Goal: Task Accomplishment & Management: Manage account settings

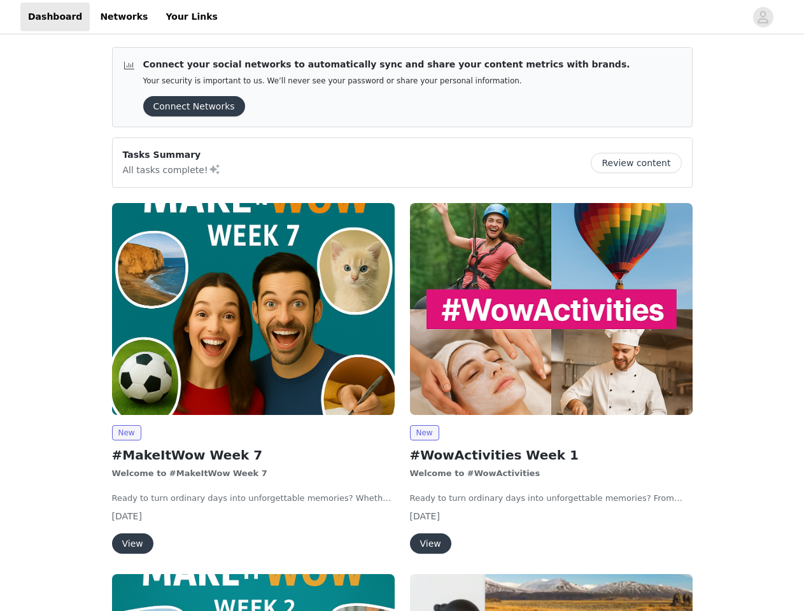
click at [402, 306] on div "New #WowActivities Week 1 Welcome to #WowActivities Ready to turn ordinary days…" at bounding box center [551, 380] width 298 height 371
click at [402, 17] on div at bounding box center [485, 17] width 520 height 29
click at [763, 17] on icon "avatar" at bounding box center [763, 17] width 12 height 20
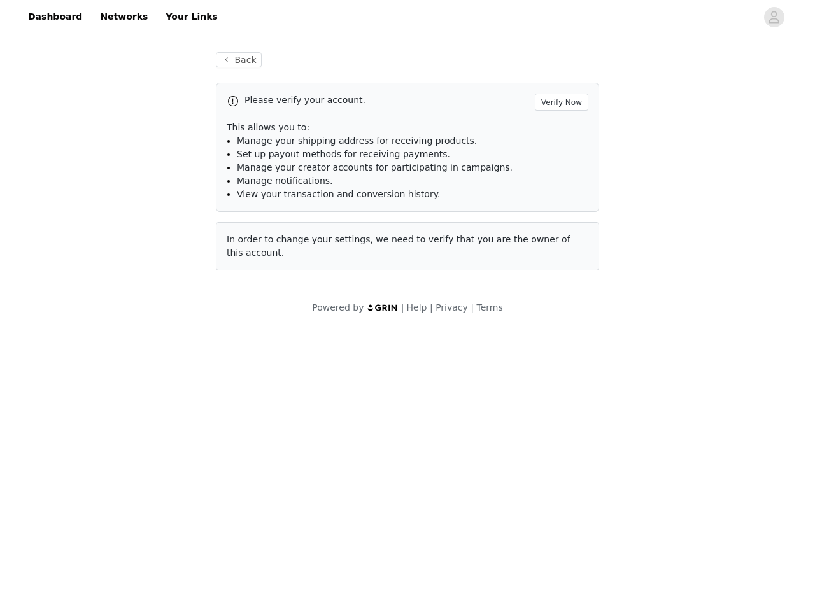
click at [641, 163] on div "Back Please verify your account. Verify Now This allows you to: Manage your shi…" at bounding box center [407, 183] width 815 height 293
click at [253, 309] on div "Powered by | Help | Privacy | Terms" at bounding box center [407, 315] width 815 height 29
click at [126, 433] on body "Dashboard Networks Your Links Back Please verify your account. Verify Now This …" at bounding box center [407, 305] width 815 height 611
click at [132, 544] on body "Dashboard Networks Your Links Back Please verify your account. Verify Now This …" at bounding box center [407, 305] width 815 height 611
click at [551, 309] on div "Powered by | Help | Privacy | Terms" at bounding box center [407, 315] width 815 height 29
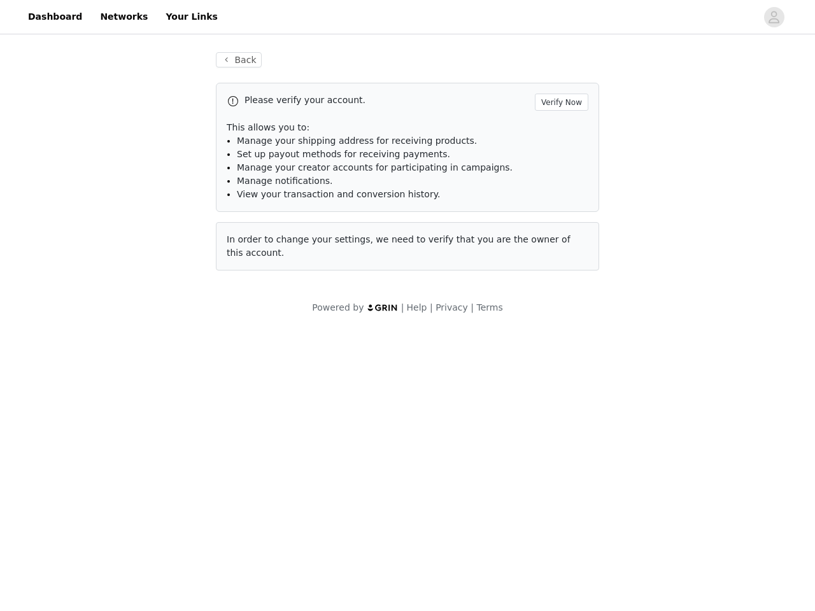
click at [424, 433] on body "Dashboard Networks Your Links Back Please verify your account. Verify Now This …" at bounding box center [407, 305] width 815 height 611
